Goal: Information Seeking & Learning: Learn about a topic

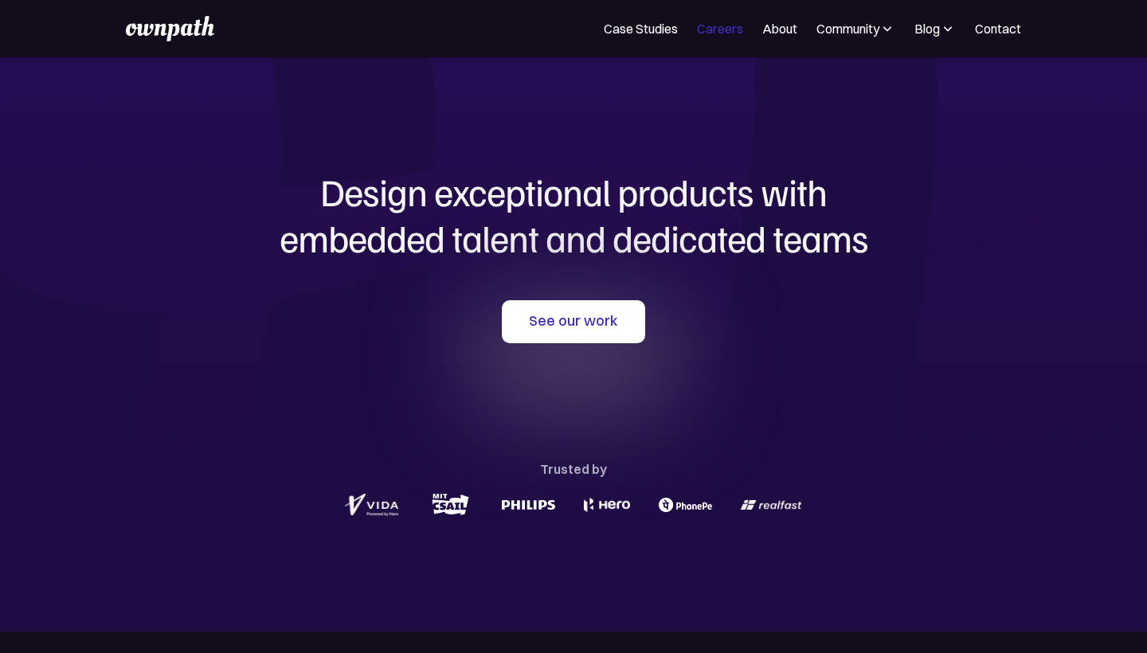
click at [711, 26] on link "Careers" at bounding box center [720, 28] width 46 height 19
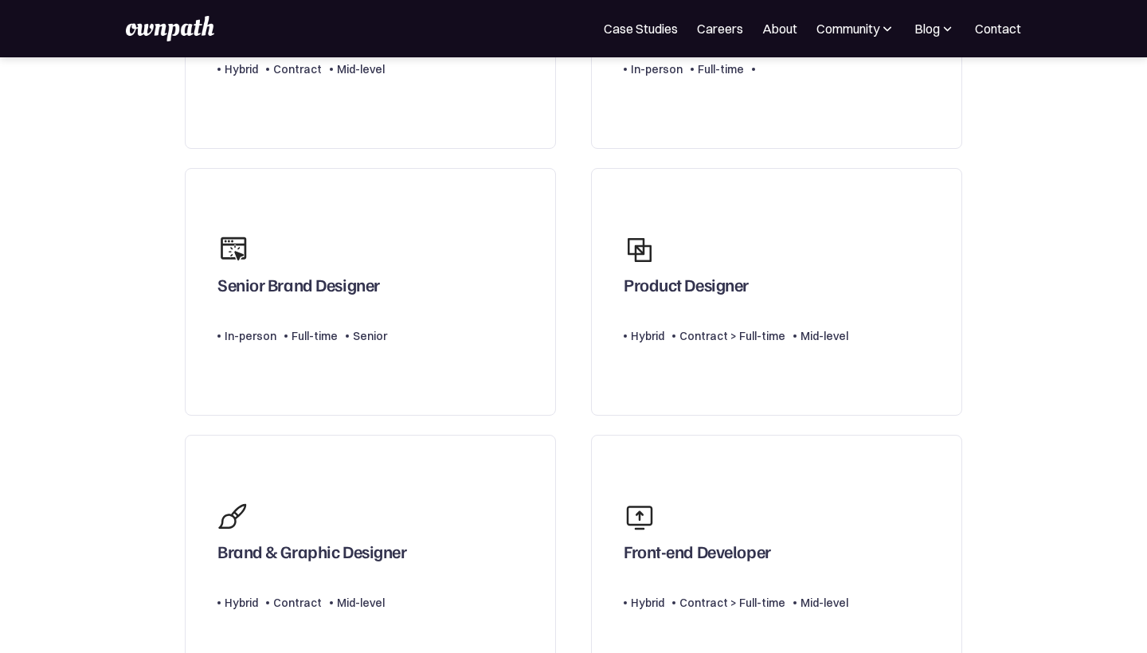
scroll to position [651, 0]
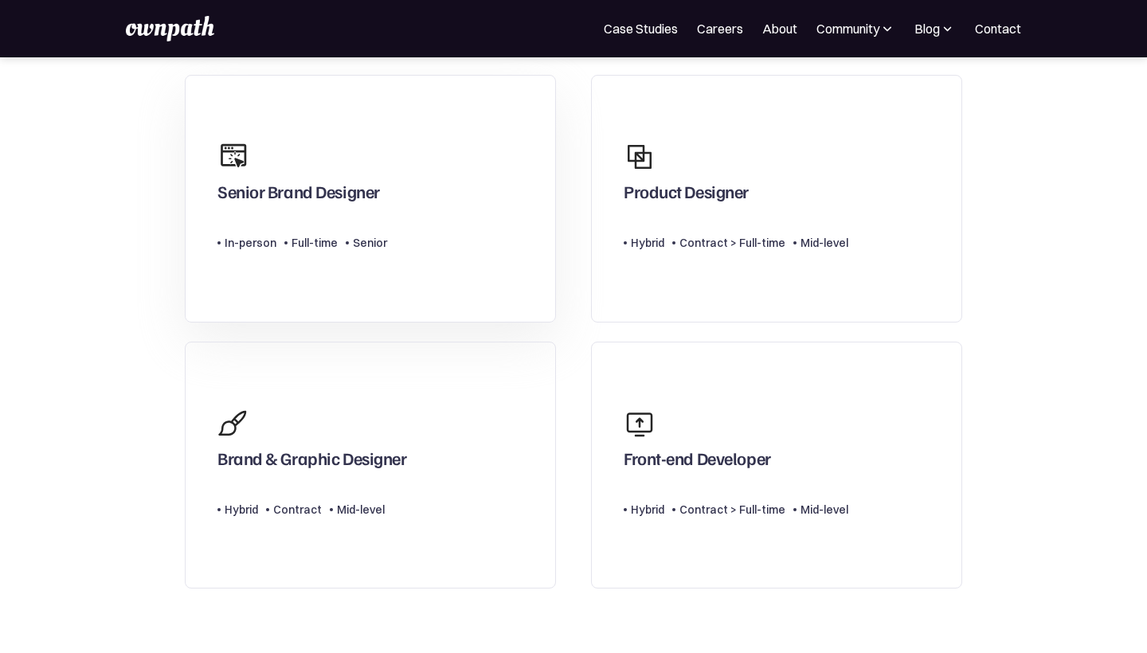
click at [301, 209] on div "Senior Brand Designer" at bounding box center [298, 195] width 162 height 29
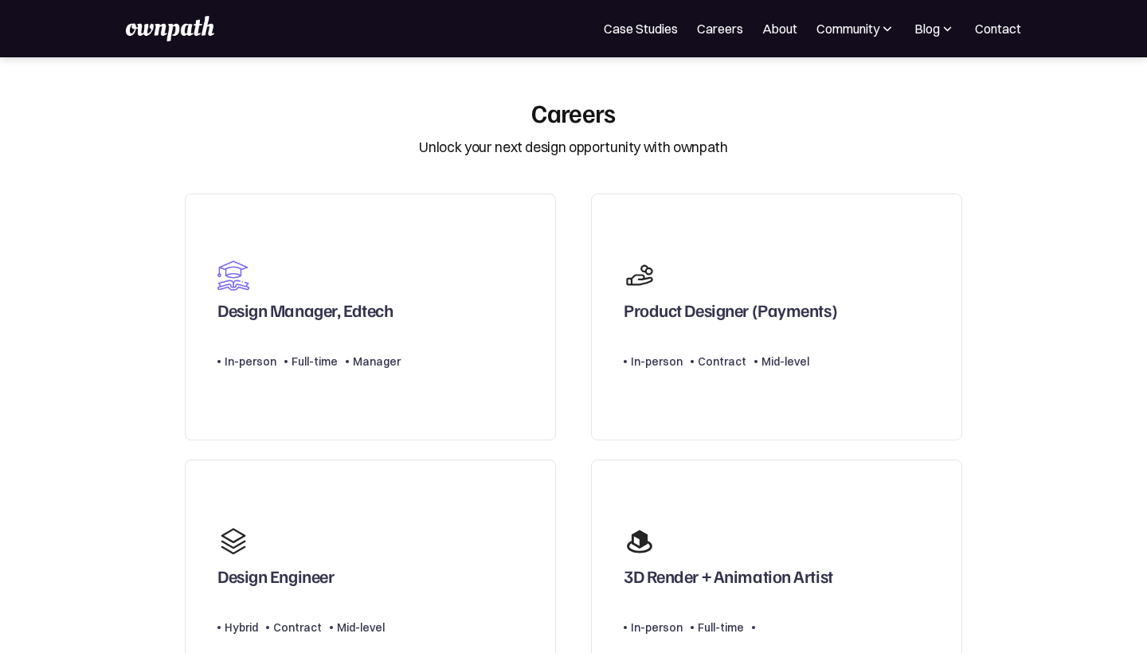
scroll to position [0, 0]
click at [616, 25] on link "Case Studies" at bounding box center [641, 28] width 74 height 19
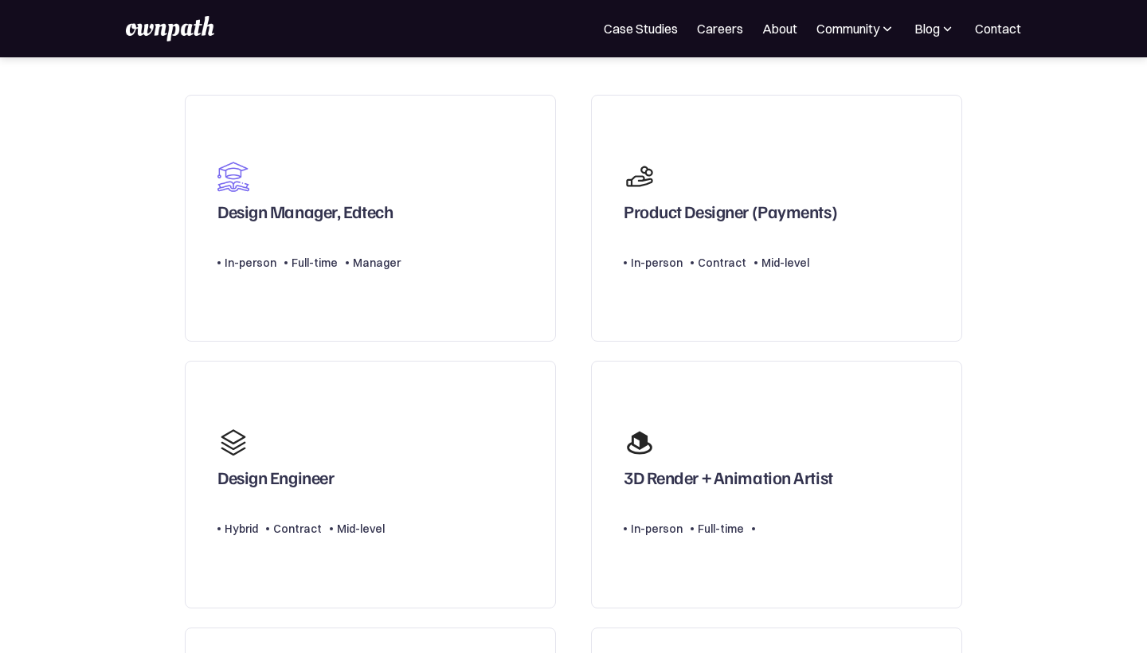
scroll to position [120, 0]
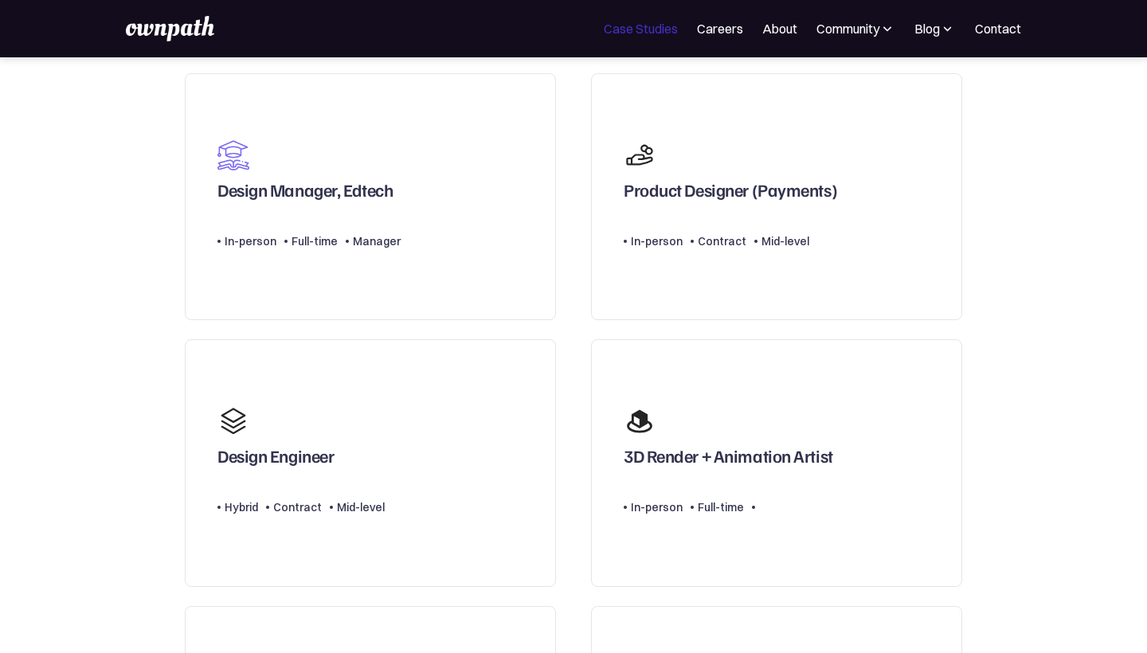
click at [614, 37] on link "Case Studies" at bounding box center [641, 28] width 74 height 19
click at [683, 208] on div "Product Designer (Payments)" at bounding box center [730, 193] width 213 height 29
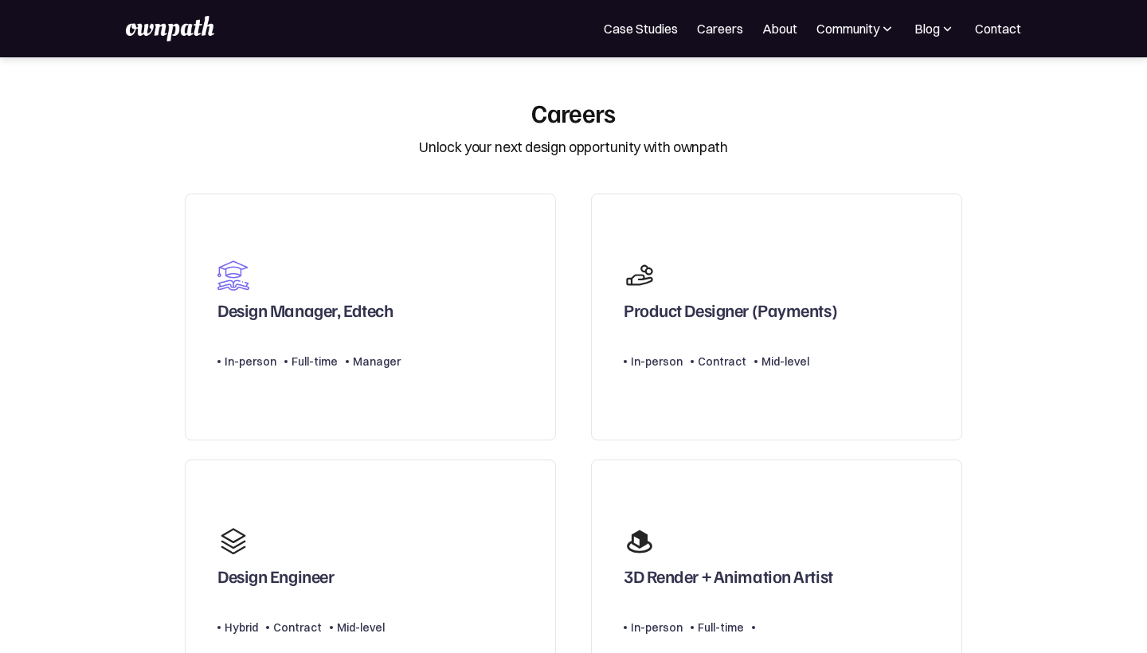
scroll to position [0, 0]
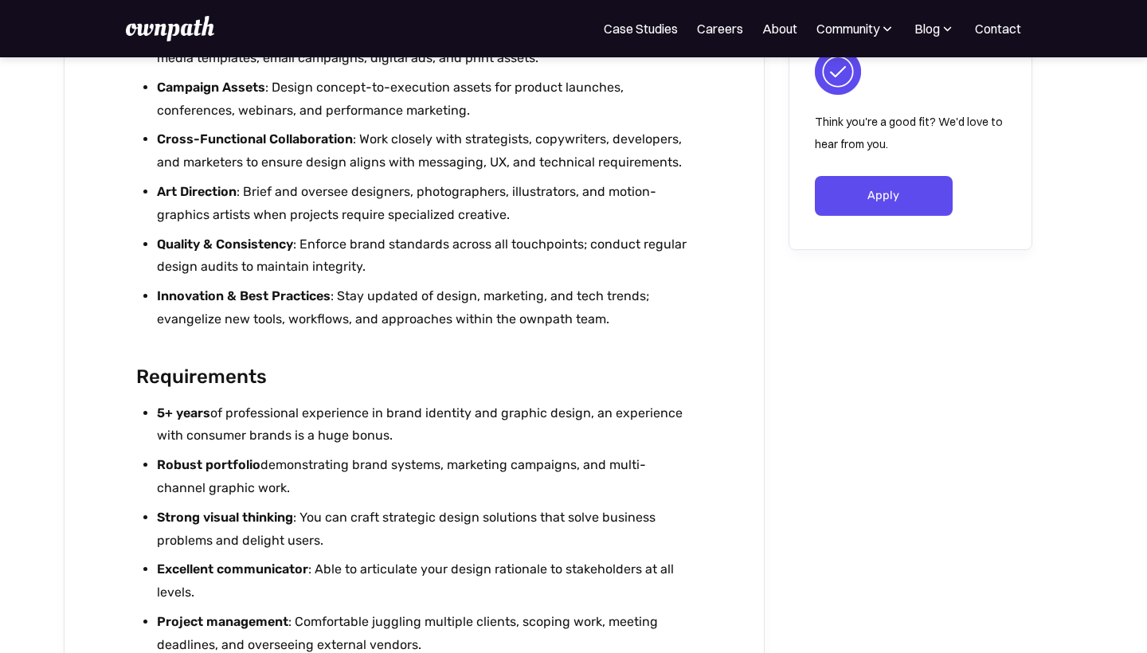
scroll to position [2606, 0]
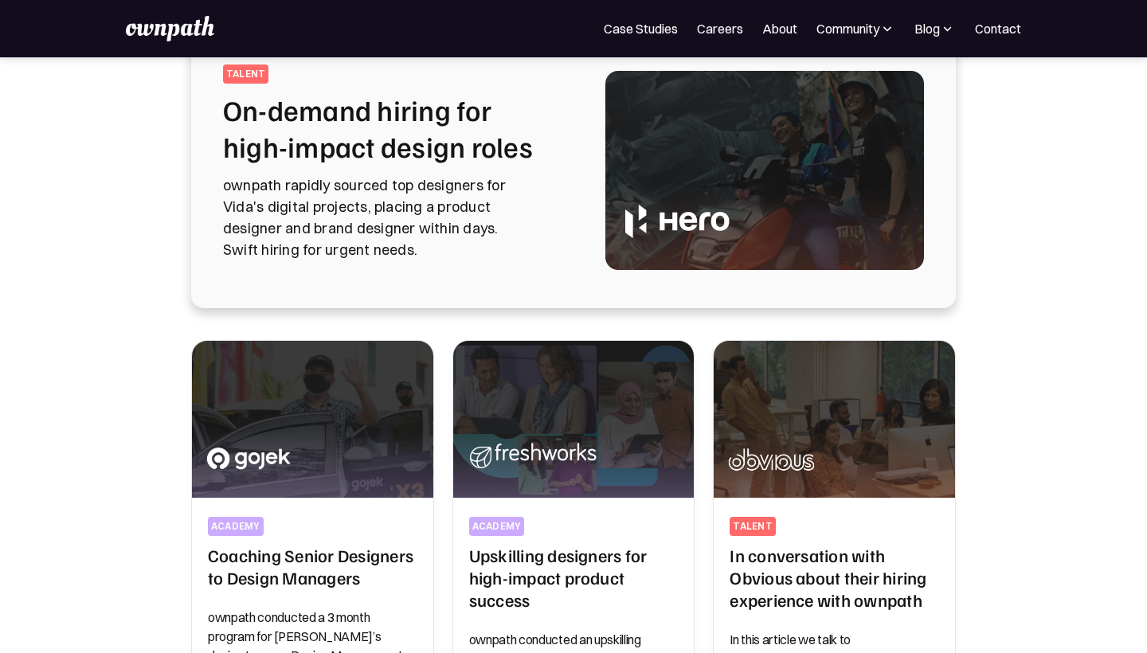
scroll to position [145, 0]
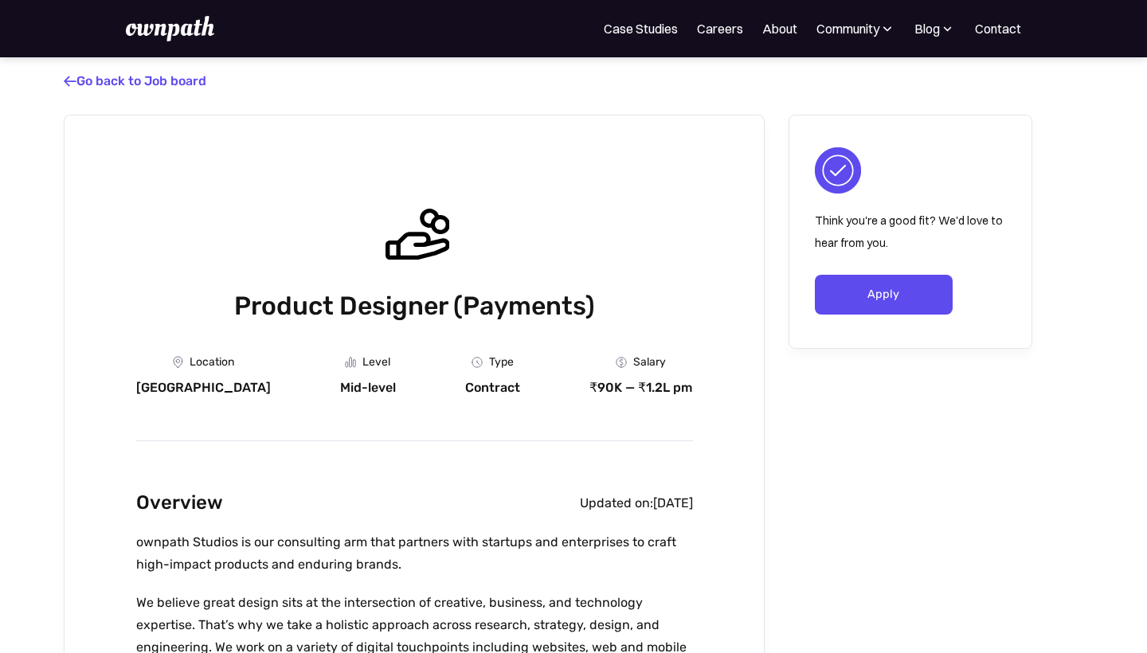
click at [162, 33] on img at bounding box center [170, 28] width 88 height 25
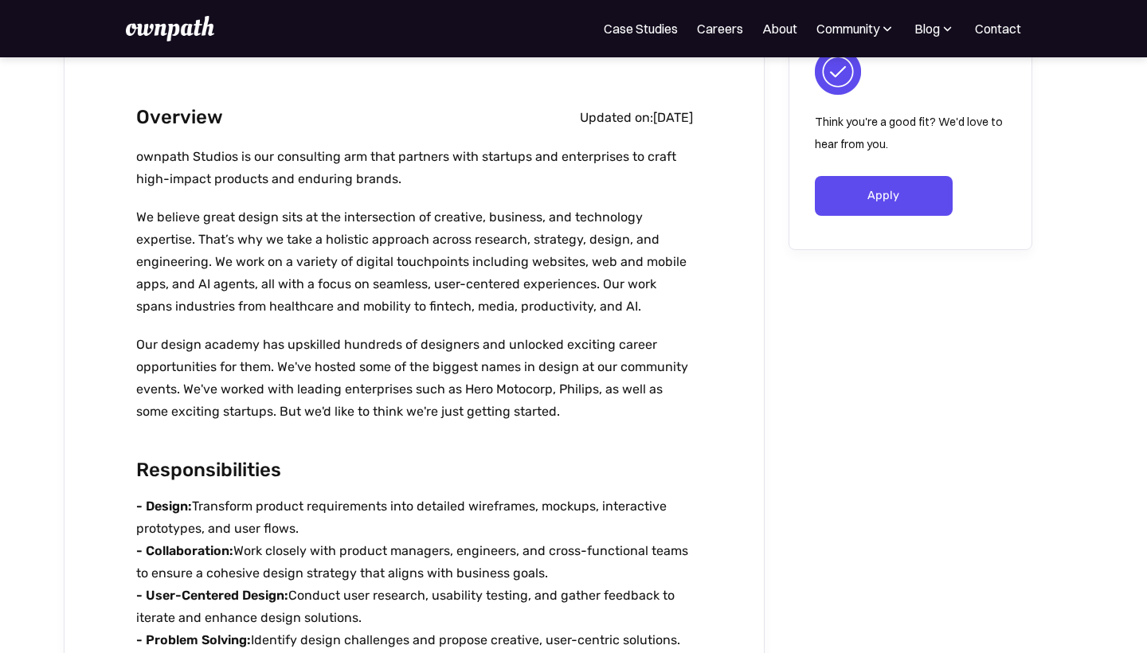
scroll to position [410, 0]
